Goal: Task Accomplishment & Management: Manage account settings

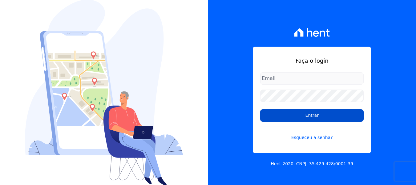
type input "[EMAIL_ADDRESS][DOMAIN_NAME]"
click at [314, 118] on input "Entrar" at bounding box center [312, 115] width 104 height 12
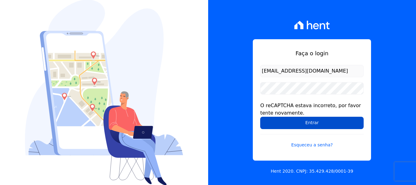
click at [307, 125] on input "Entrar" at bounding box center [312, 122] width 104 height 12
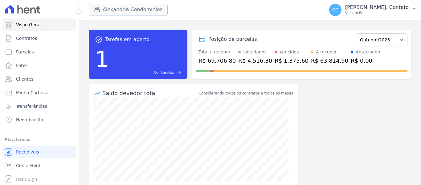
click at [105, 10] on button "Alexandria Condomínios" at bounding box center [128, 10] width 79 height 12
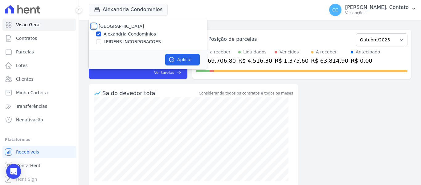
click at [93, 26] on input "Alexandria" at bounding box center [93, 26] width 5 height 5
checkbox input "true"
click at [183, 61] on button "Aplicar" at bounding box center [182, 60] width 35 height 12
